Goal: Check status: Check status

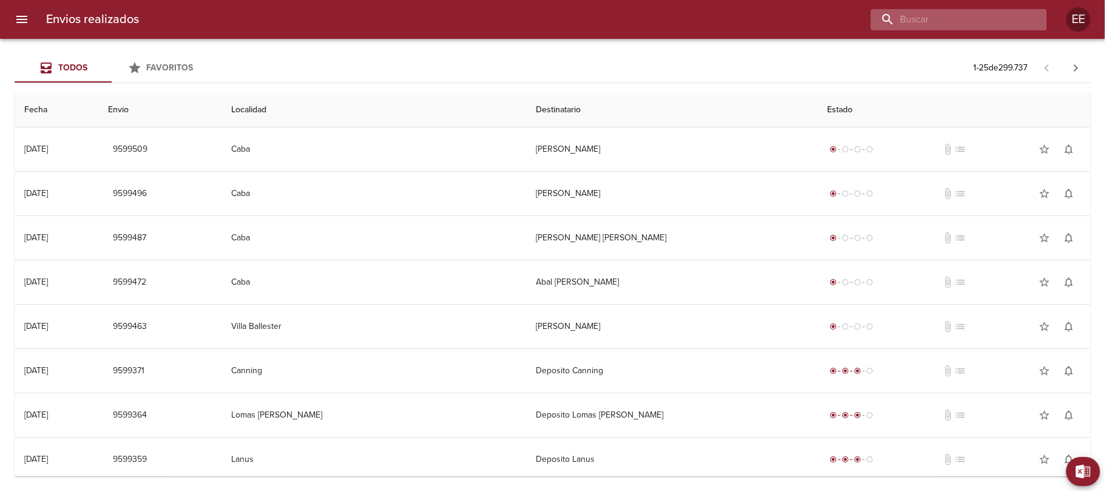
click at [982, 22] on input "buscar" at bounding box center [948, 19] width 155 height 21
paste input "[PERSON_NAME] [PERSON_NAME]"
type input "[PERSON_NAME] [PERSON_NAME]"
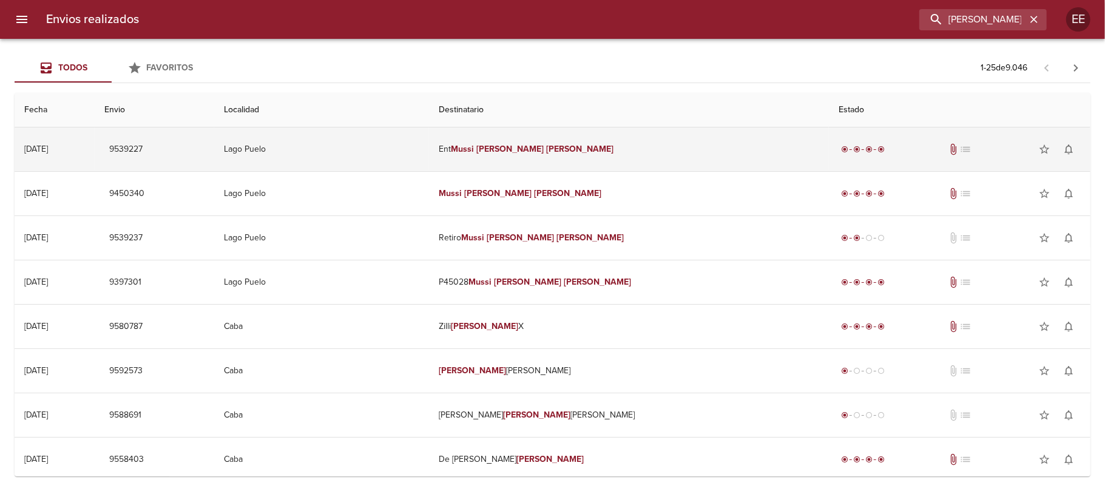
click at [535, 151] on em "[PERSON_NAME]" at bounding box center [510, 149] width 67 height 10
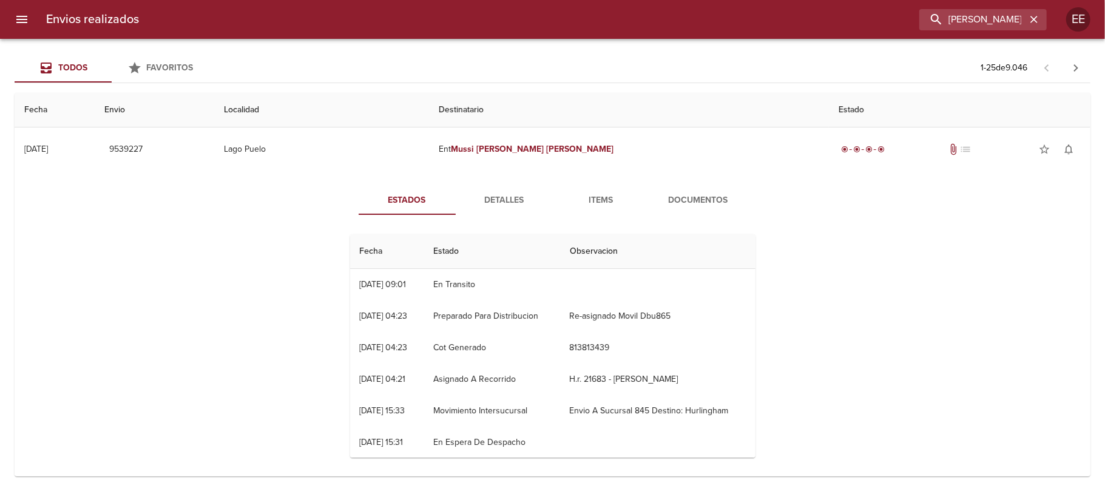
click at [505, 193] on span "Detalles" at bounding box center [504, 200] width 83 height 15
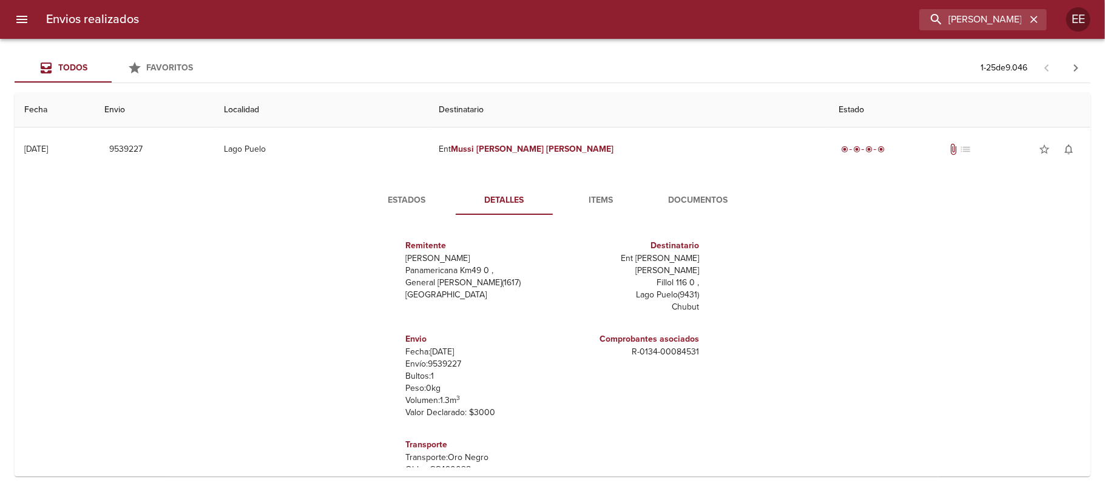
click at [598, 200] on span "Items" at bounding box center [601, 200] width 83 height 15
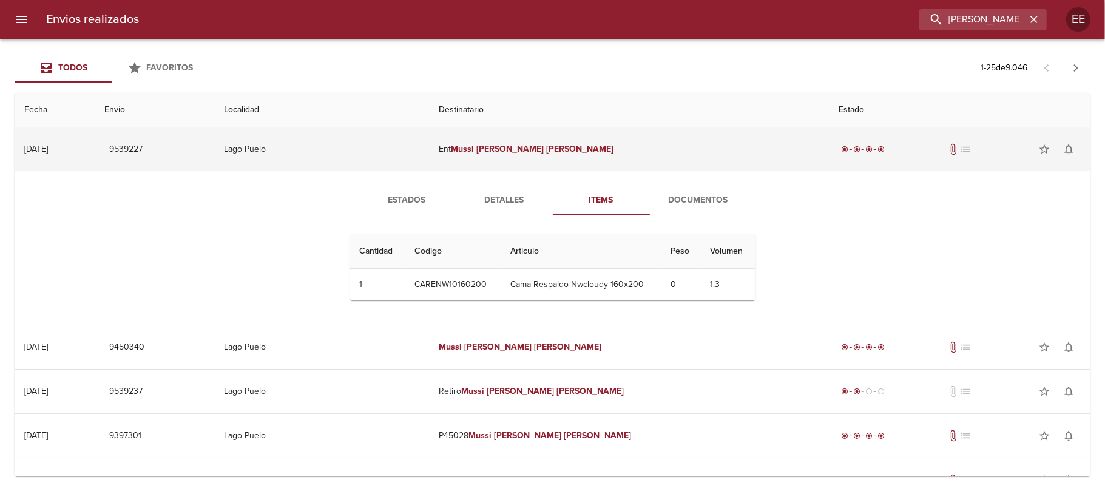
click at [557, 148] on em "[PERSON_NAME]" at bounding box center [579, 149] width 67 height 10
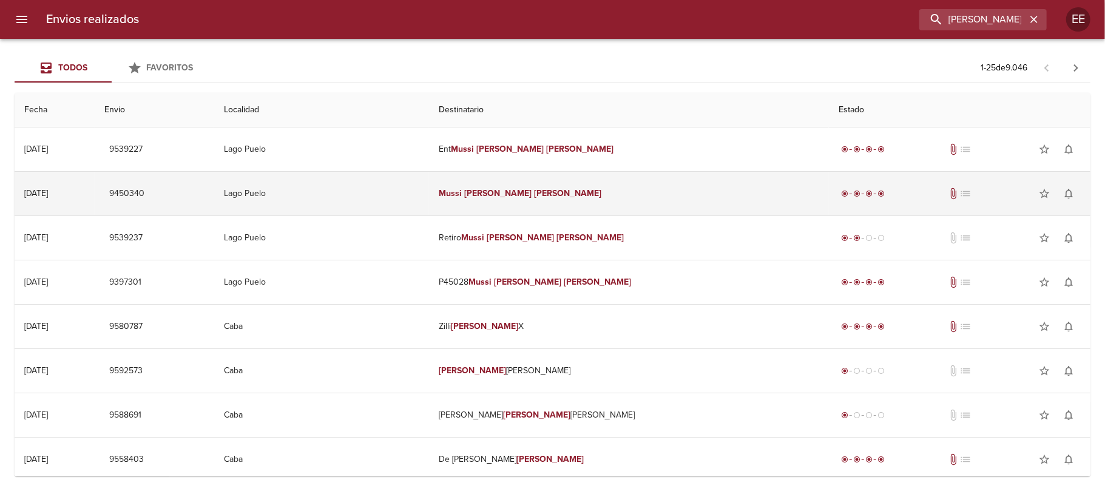
click at [532, 197] on td "[PERSON_NAME] [PERSON_NAME]" at bounding box center [629, 194] width 400 height 44
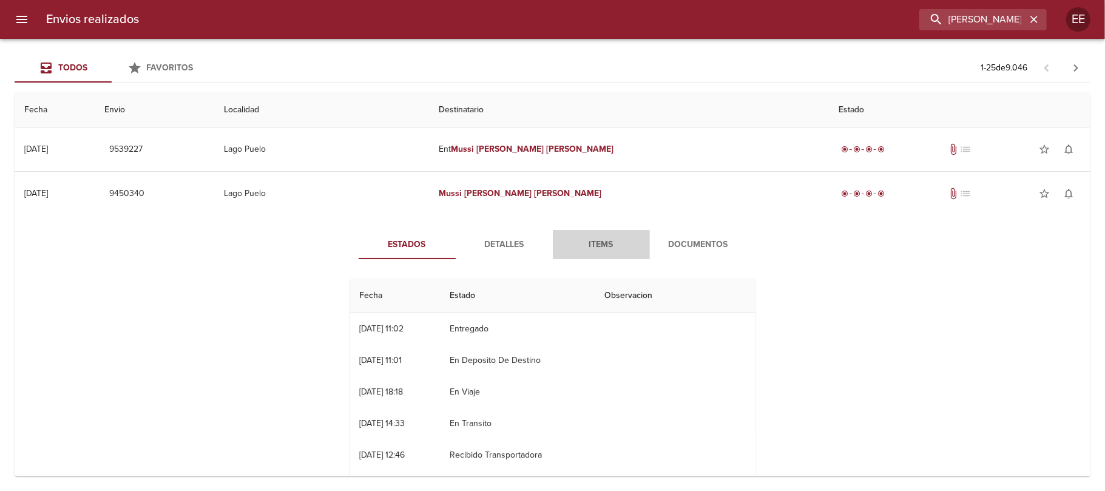
click at [595, 245] on span "Items" at bounding box center [601, 244] width 83 height 15
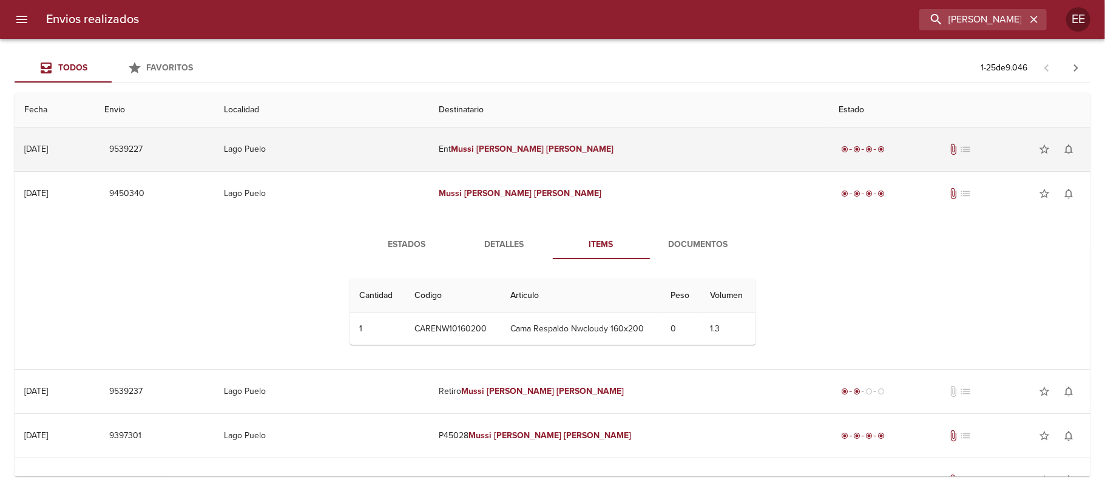
click at [571, 151] on em "[PERSON_NAME]" at bounding box center [579, 149] width 67 height 10
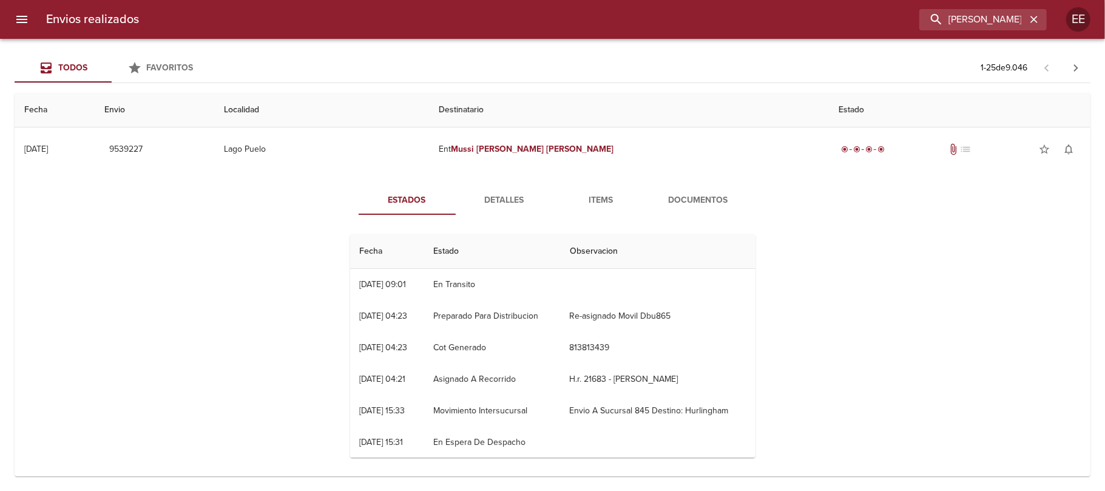
click at [595, 200] on span "Items" at bounding box center [601, 200] width 83 height 15
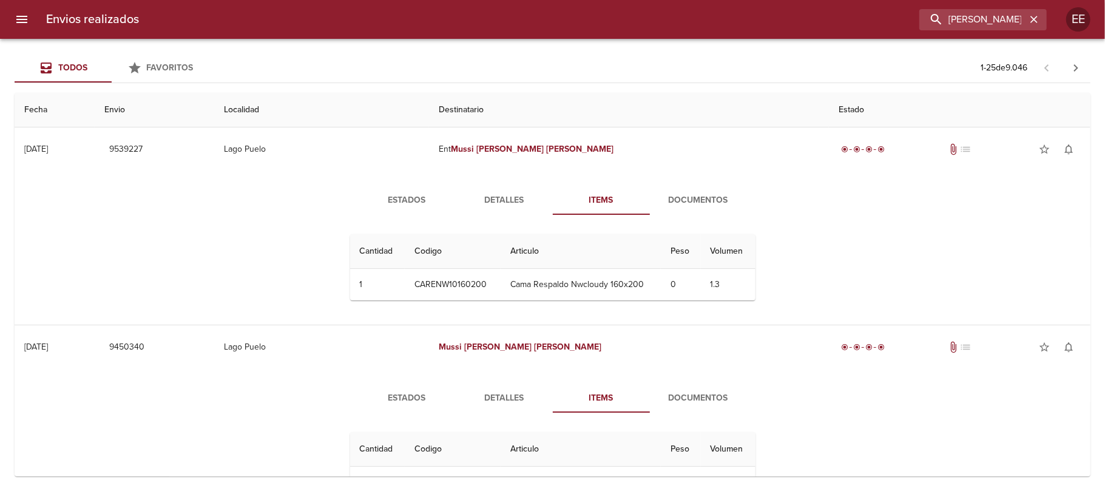
scroll to position [243, 0]
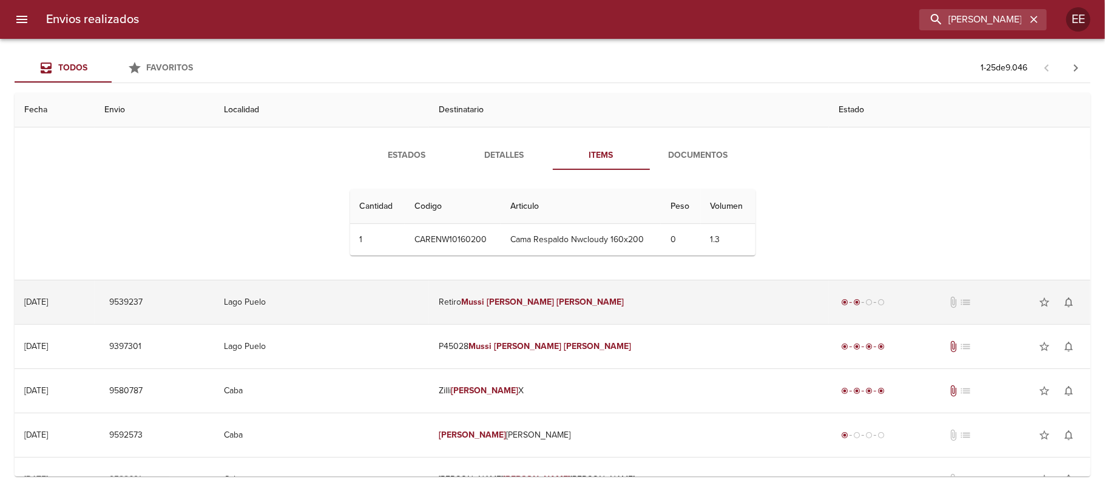
click at [554, 301] on em "[PERSON_NAME]" at bounding box center [520, 302] width 67 height 10
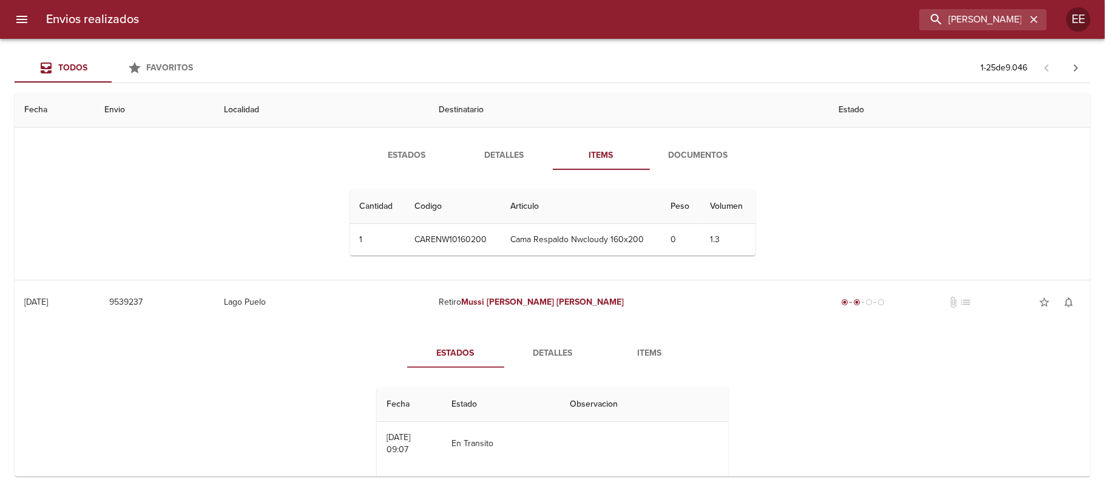
click at [554, 355] on span "Detalles" at bounding box center [553, 353] width 83 height 15
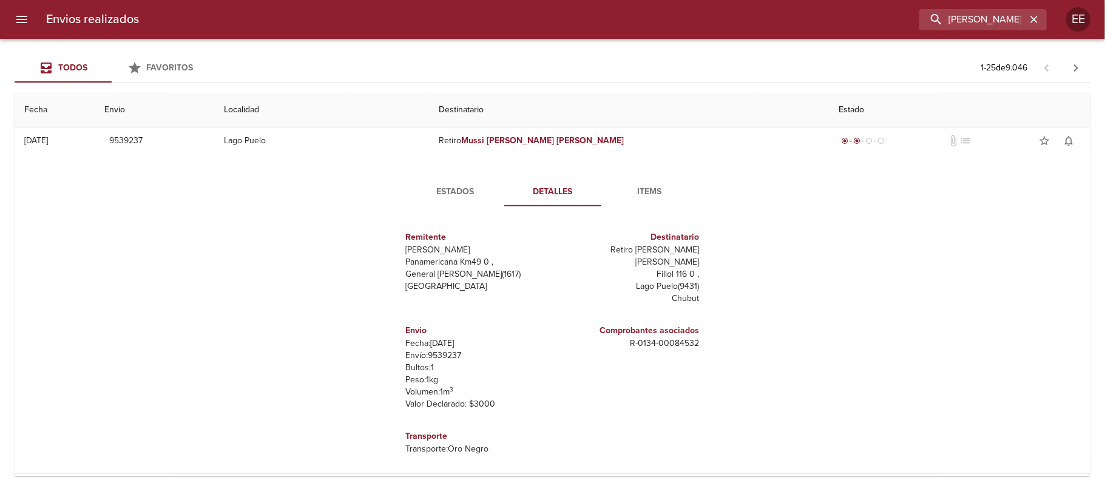
scroll to position [324, 0]
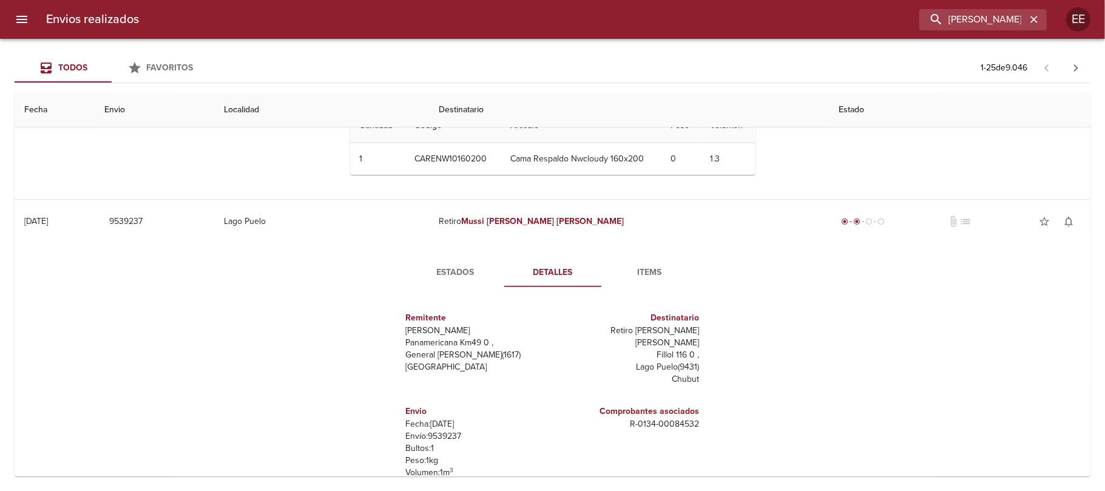
click at [641, 277] on span "Items" at bounding box center [650, 272] width 83 height 15
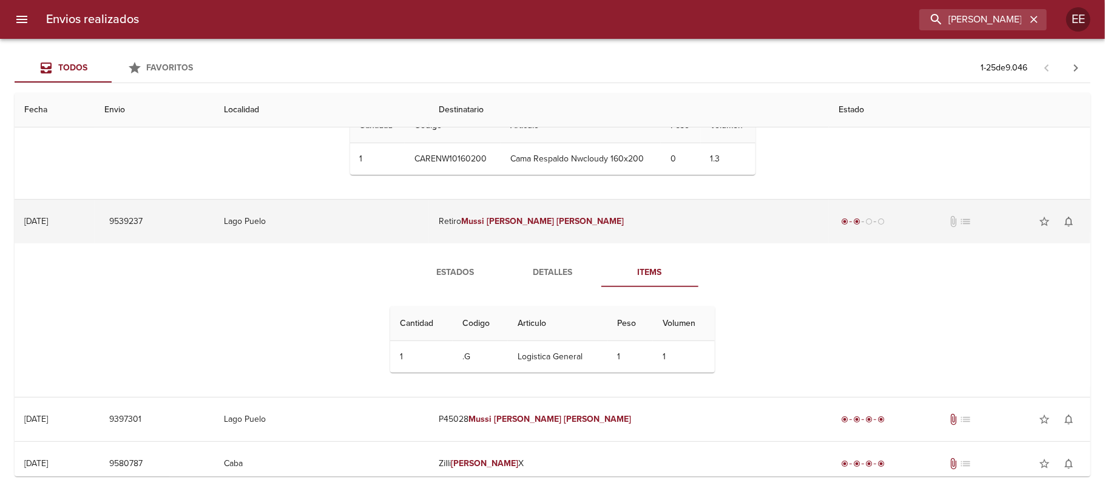
click at [558, 216] on td "Retiro [PERSON_NAME] [PERSON_NAME]" at bounding box center [629, 222] width 400 height 44
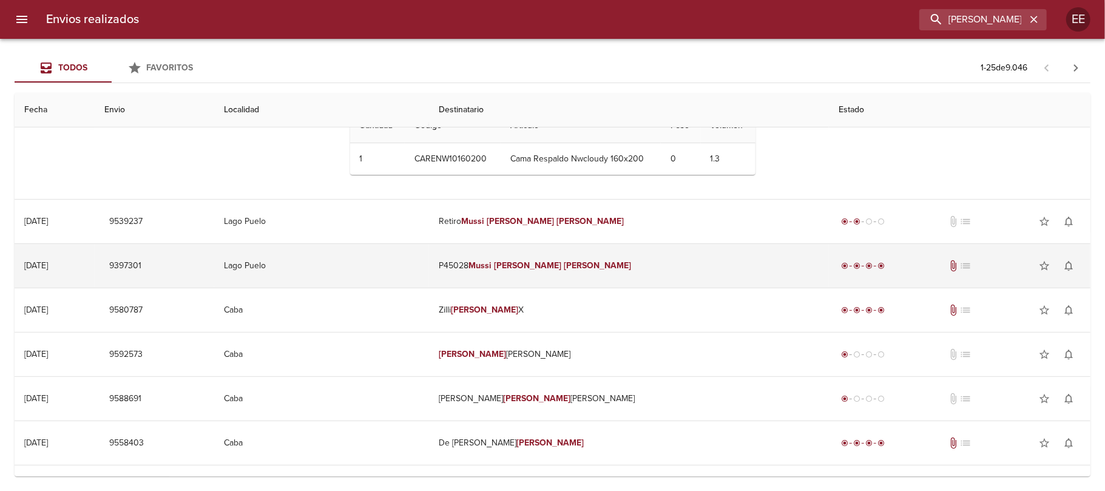
click at [552, 268] on em "[PERSON_NAME]" at bounding box center [527, 265] width 67 height 10
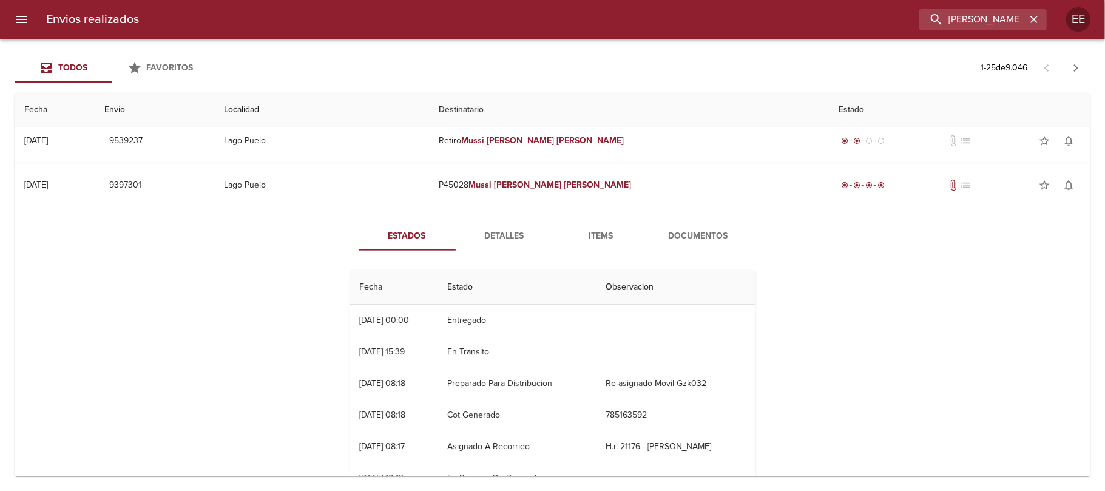
scroll to position [243, 0]
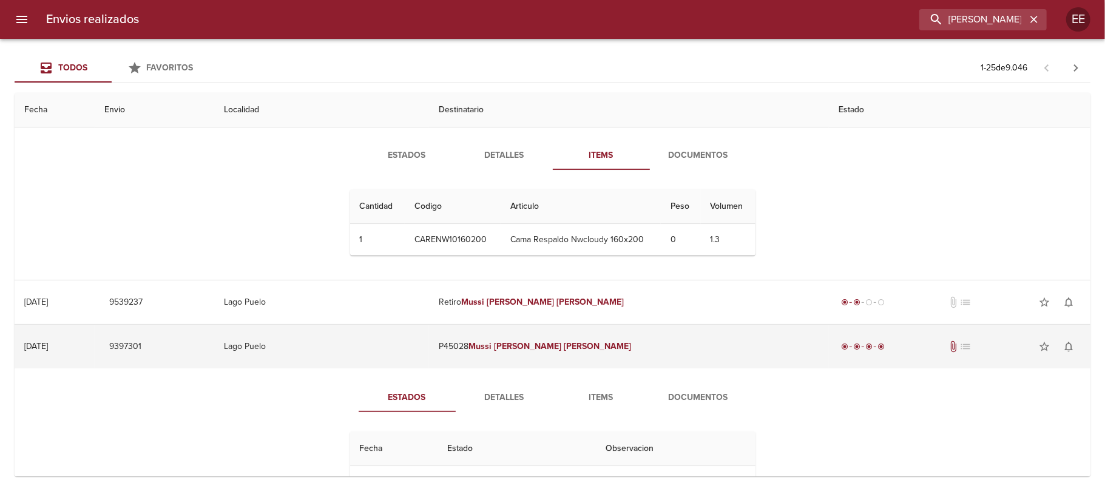
click at [567, 351] on em "[PERSON_NAME]" at bounding box center [597, 346] width 67 height 10
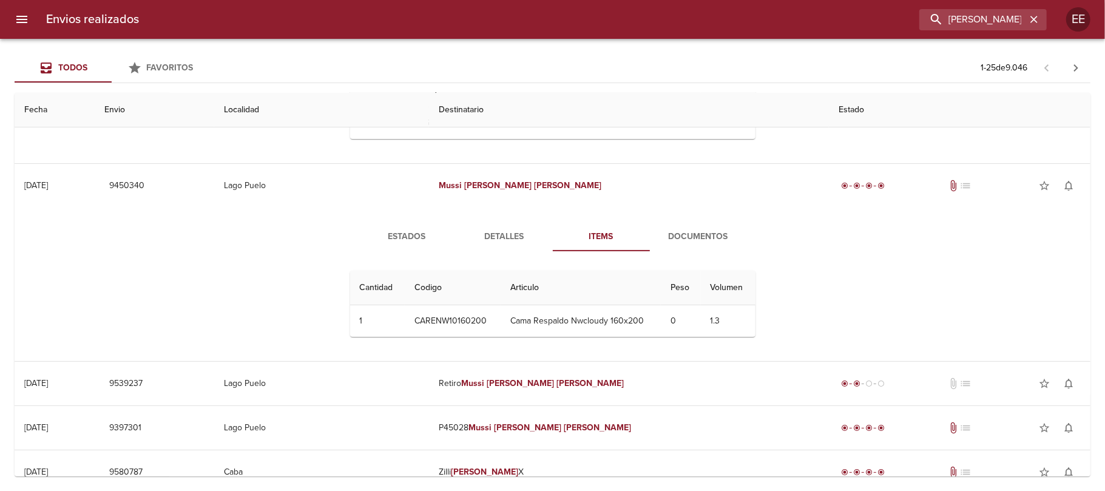
scroll to position [81, 0]
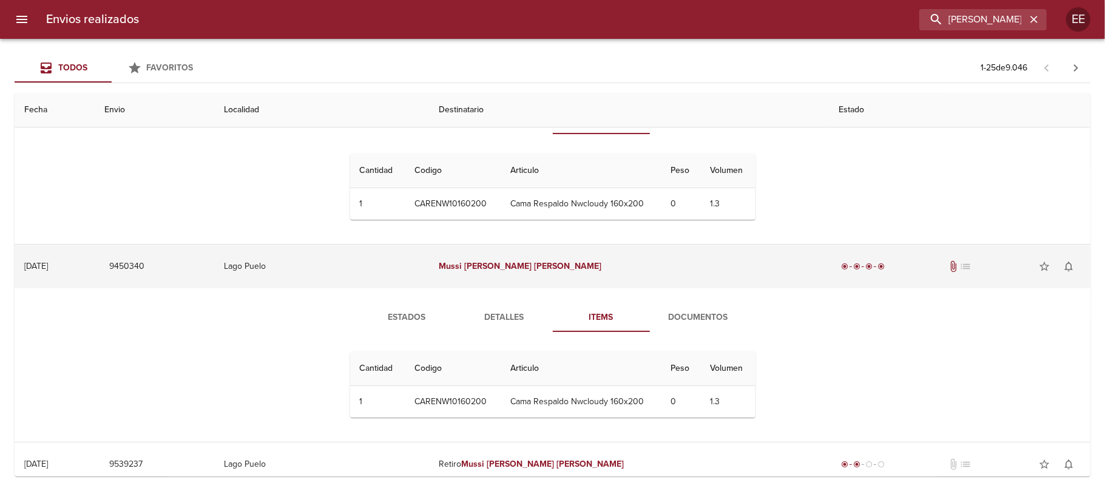
click at [556, 267] on em "[PERSON_NAME]" at bounding box center [567, 266] width 67 height 10
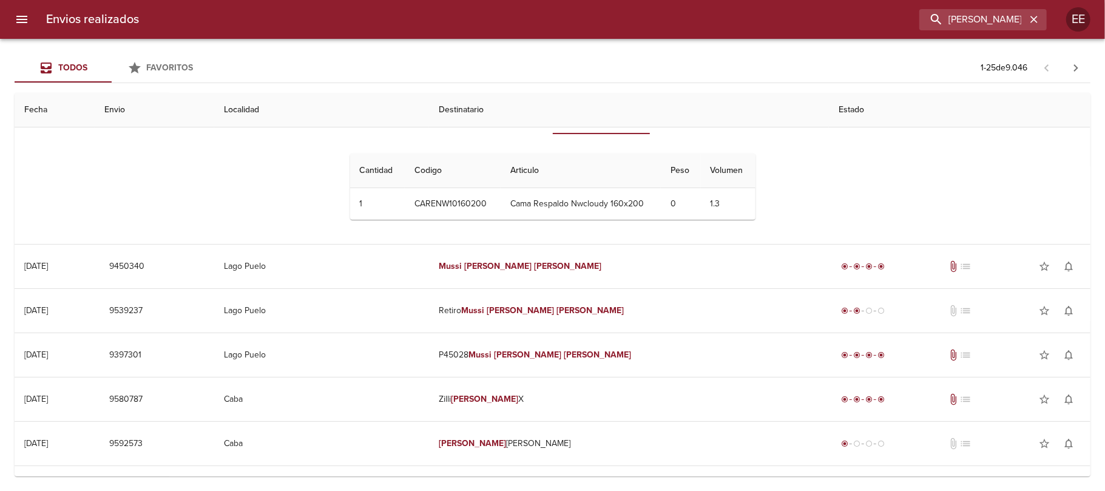
scroll to position [0, 0]
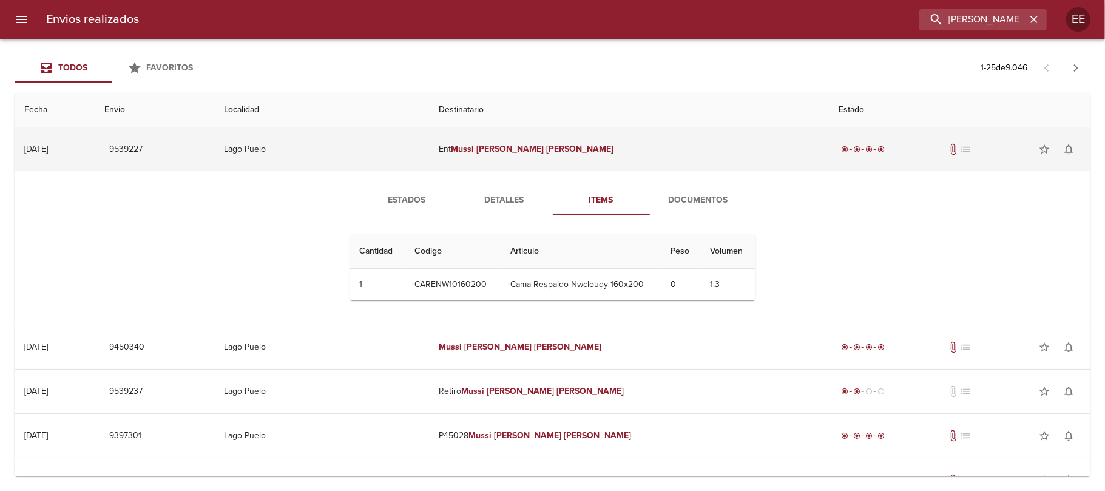
click at [537, 152] on em "[PERSON_NAME]" at bounding box center [510, 149] width 67 height 10
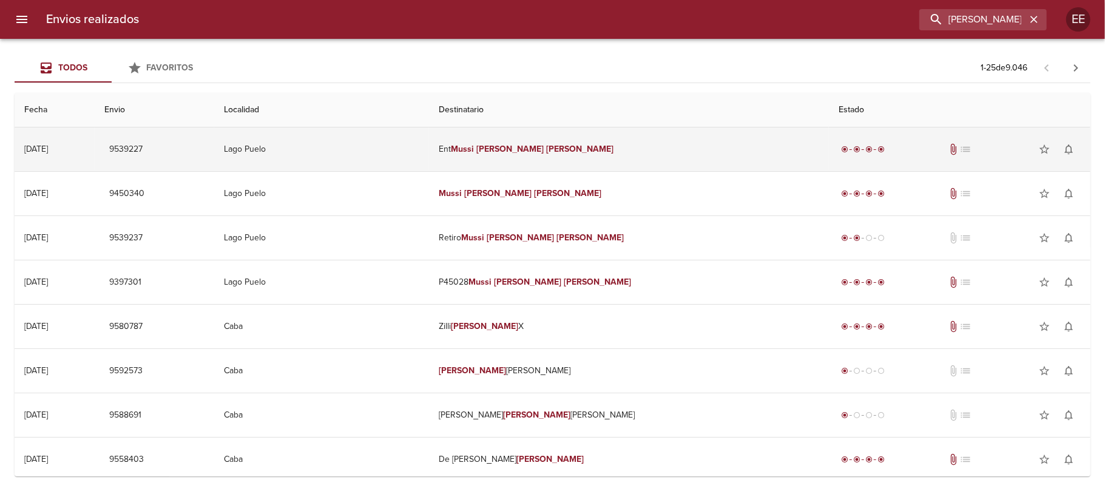
click at [559, 149] on em "[PERSON_NAME]" at bounding box center [579, 149] width 67 height 10
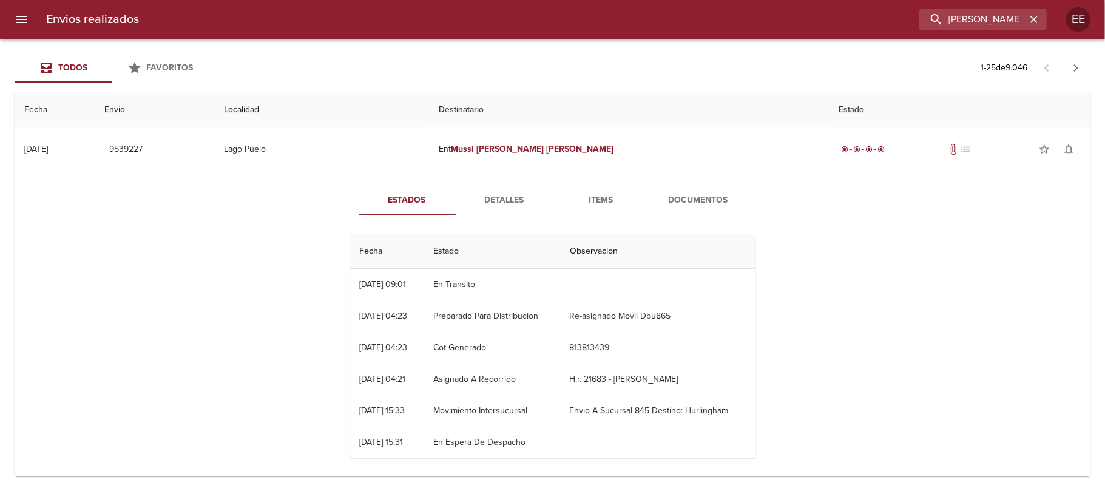
click at [594, 197] on span "Items" at bounding box center [601, 200] width 83 height 15
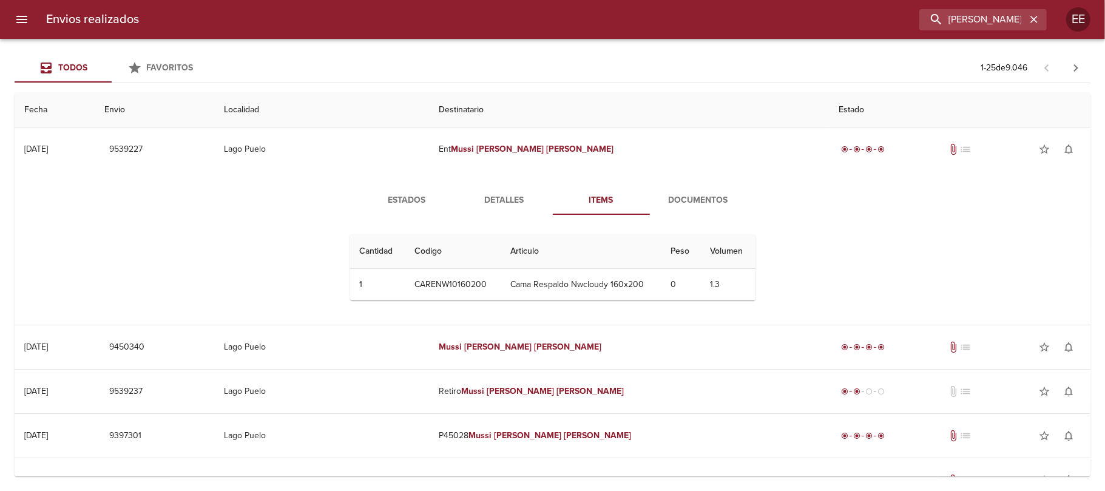
click at [493, 189] on button "Detalles" at bounding box center [504, 200] width 97 height 29
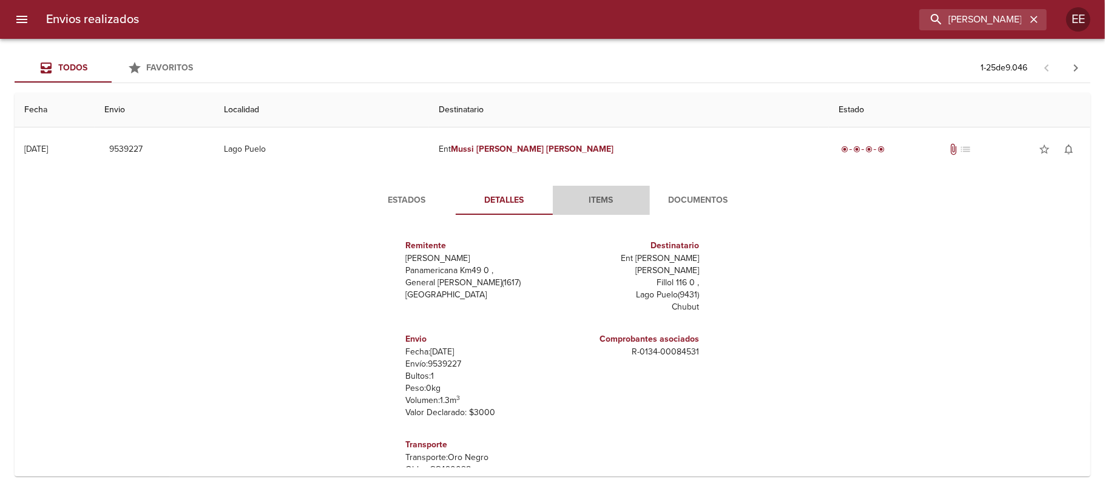
click at [590, 194] on span "Items" at bounding box center [601, 200] width 83 height 15
